Goal: Task Accomplishment & Management: Manage account settings

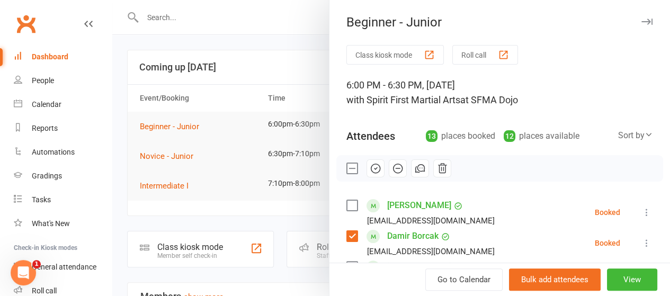
click at [370, 166] on icon "button" at bounding box center [376, 169] width 12 height 12
click at [640, 23] on button "button" at bounding box center [646, 21] width 13 height 13
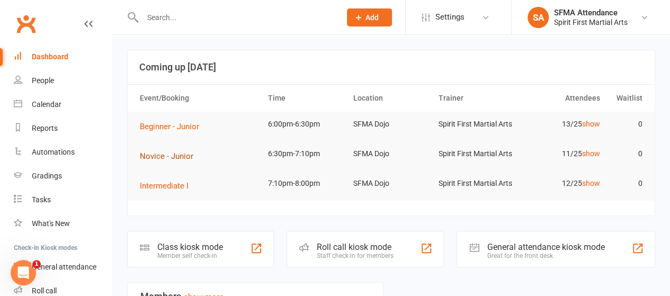
click at [173, 156] on span "Novice - Junior" at bounding box center [166, 156] width 53 height 10
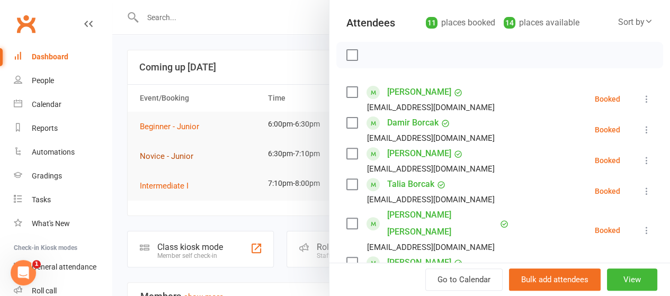
scroll to position [114, 0]
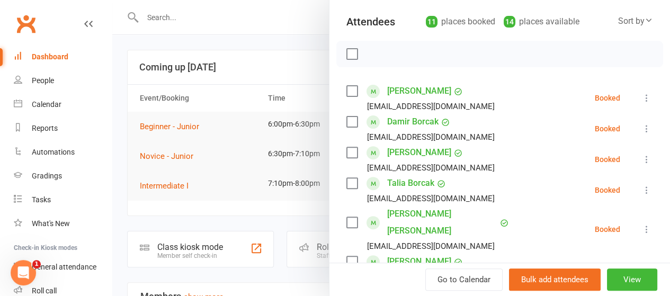
click at [346, 126] on label at bounding box center [351, 122] width 11 height 11
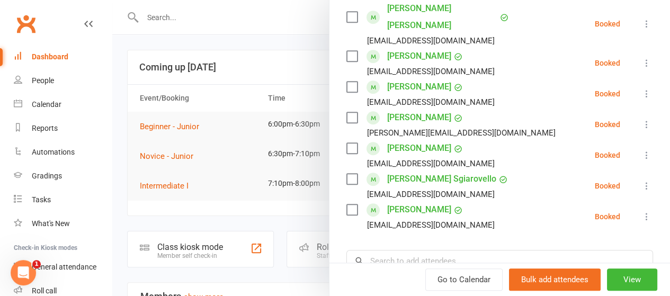
scroll to position [322, 0]
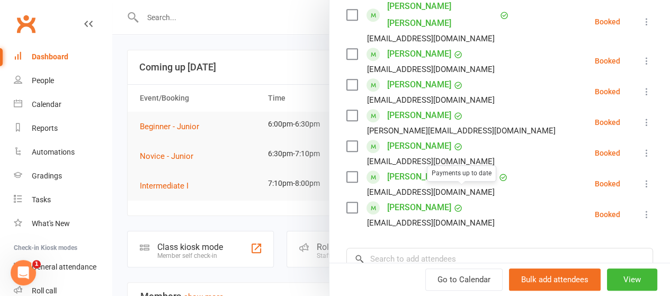
click at [348, 141] on label at bounding box center [351, 146] width 11 height 11
click at [346, 172] on label at bounding box center [351, 177] width 11 height 11
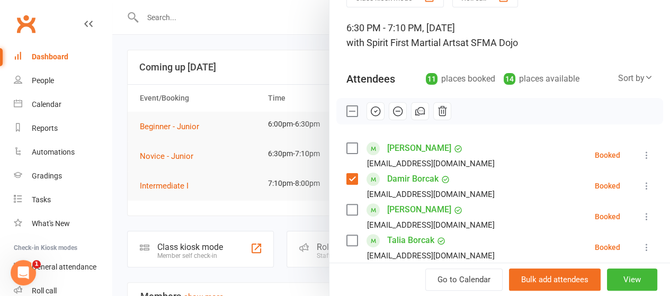
scroll to position [0, 0]
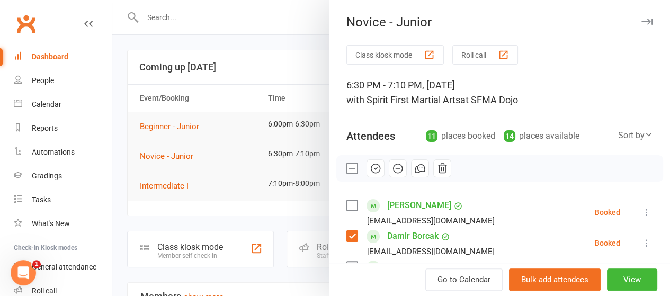
click at [375, 168] on icon "button" at bounding box center [376, 168] width 2 height 2
click at [641, 22] on icon "button" at bounding box center [646, 22] width 11 height 6
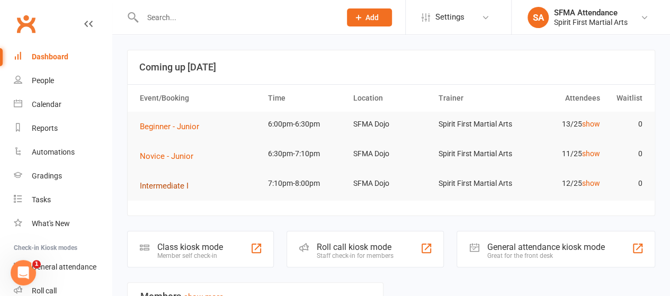
click at [171, 189] on span "Intermediate I" at bounding box center [164, 186] width 49 height 10
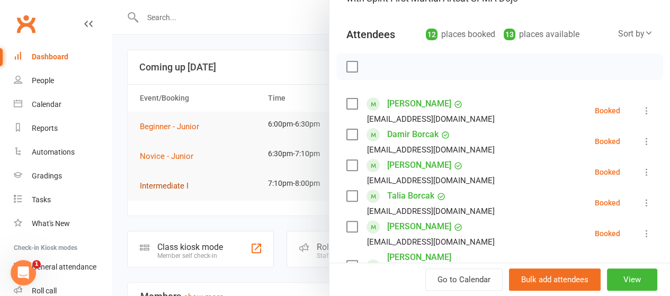
scroll to position [116, 0]
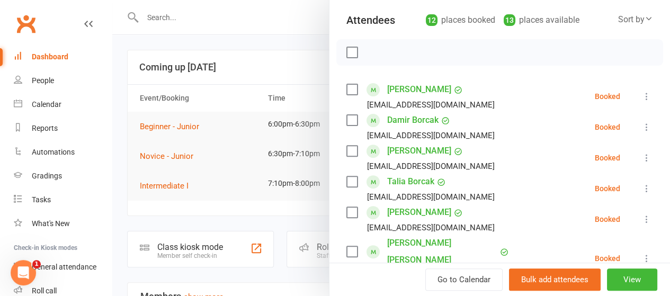
click at [346, 120] on label at bounding box center [351, 120] width 11 height 11
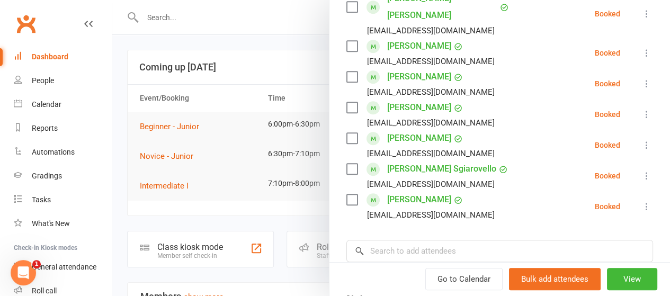
scroll to position [365, 0]
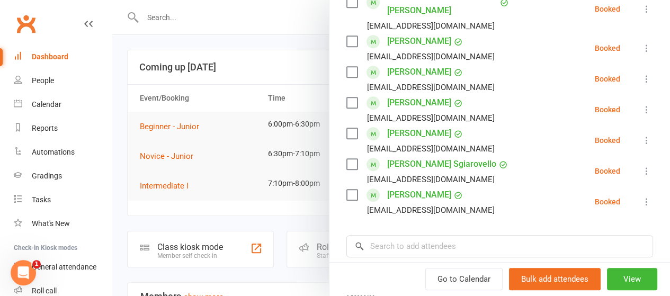
click at [346, 128] on label at bounding box center [351, 133] width 11 height 11
click at [346, 159] on label at bounding box center [351, 164] width 11 height 11
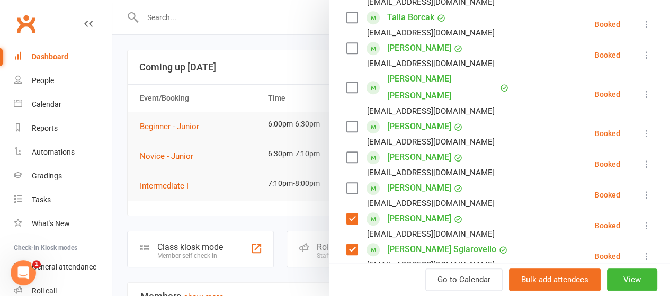
scroll to position [287, 0]
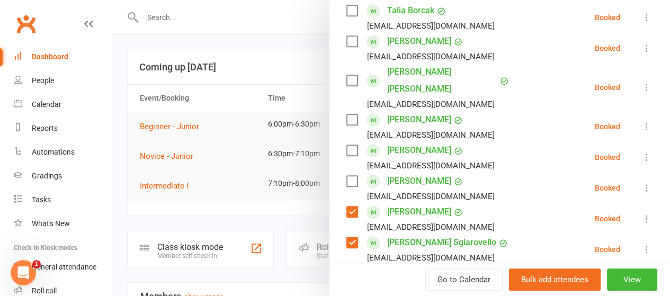
click at [346, 176] on label at bounding box center [351, 181] width 11 height 11
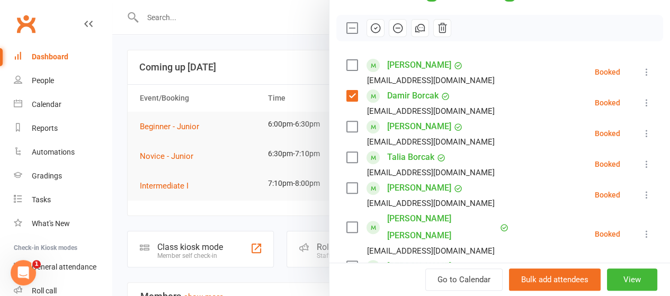
scroll to position [0, 0]
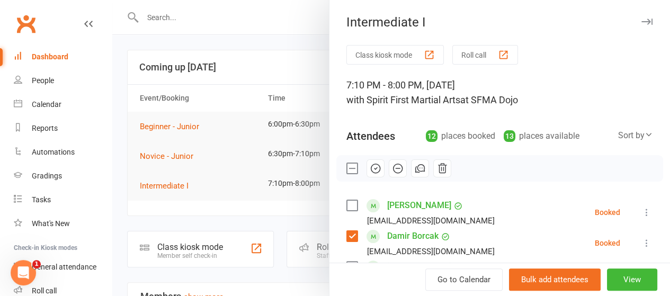
click at [370, 168] on icon "button" at bounding box center [376, 169] width 12 height 12
click at [640, 28] on button "button" at bounding box center [646, 21] width 13 height 13
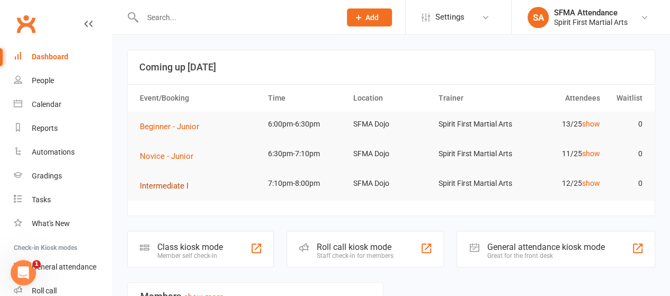
click at [176, 183] on span "Intermediate I" at bounding box center [164, 186] width 49 height 10
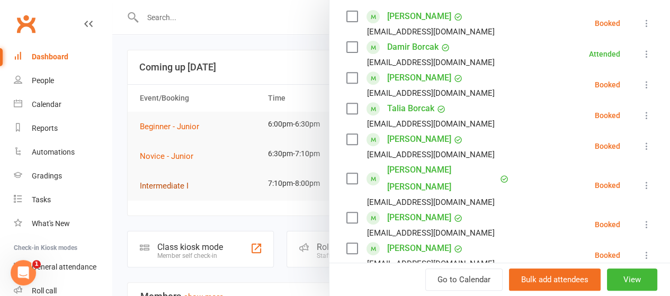
scroll to position [190, 0]
click at [346, 140] on label at bounding box center [351, 138] width 11 height 11
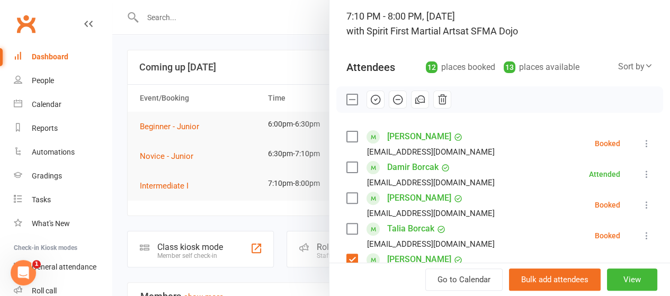
scroll to position [0, 0]
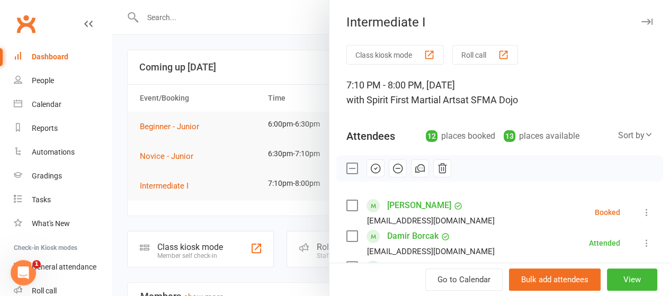
click at [366, 175] on button "button" at bounding box center [375, 168] width 18 height 18
click at [640, 25] on button "button" at bounding box center [646, 21] width 13 height 13
